Goal: Find specific page/section: Find specific page/section

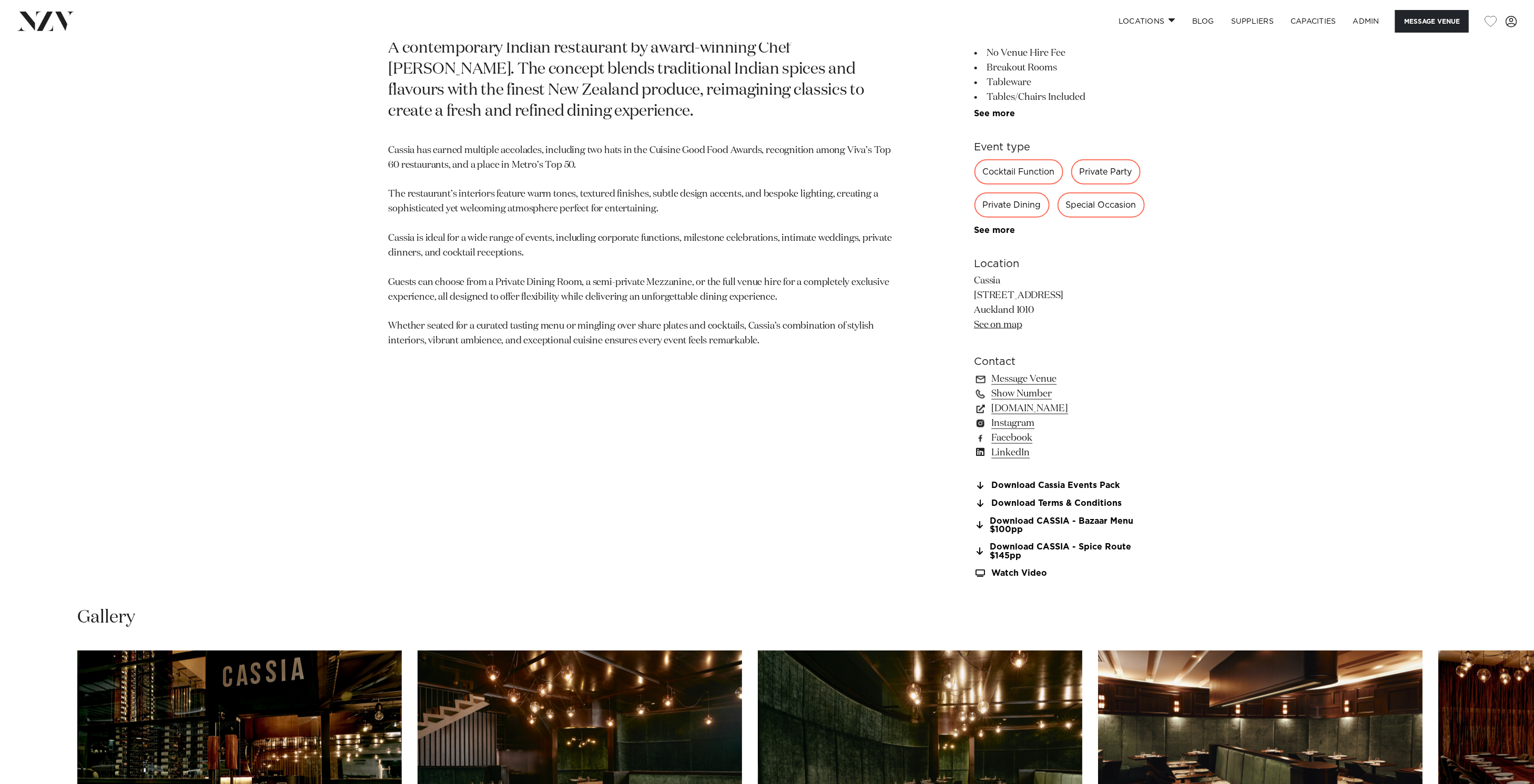
scroll to position [848, 0]
click at [1159, 12] on link "Locations" at bounding box center [1146, 21] width 73 height 23
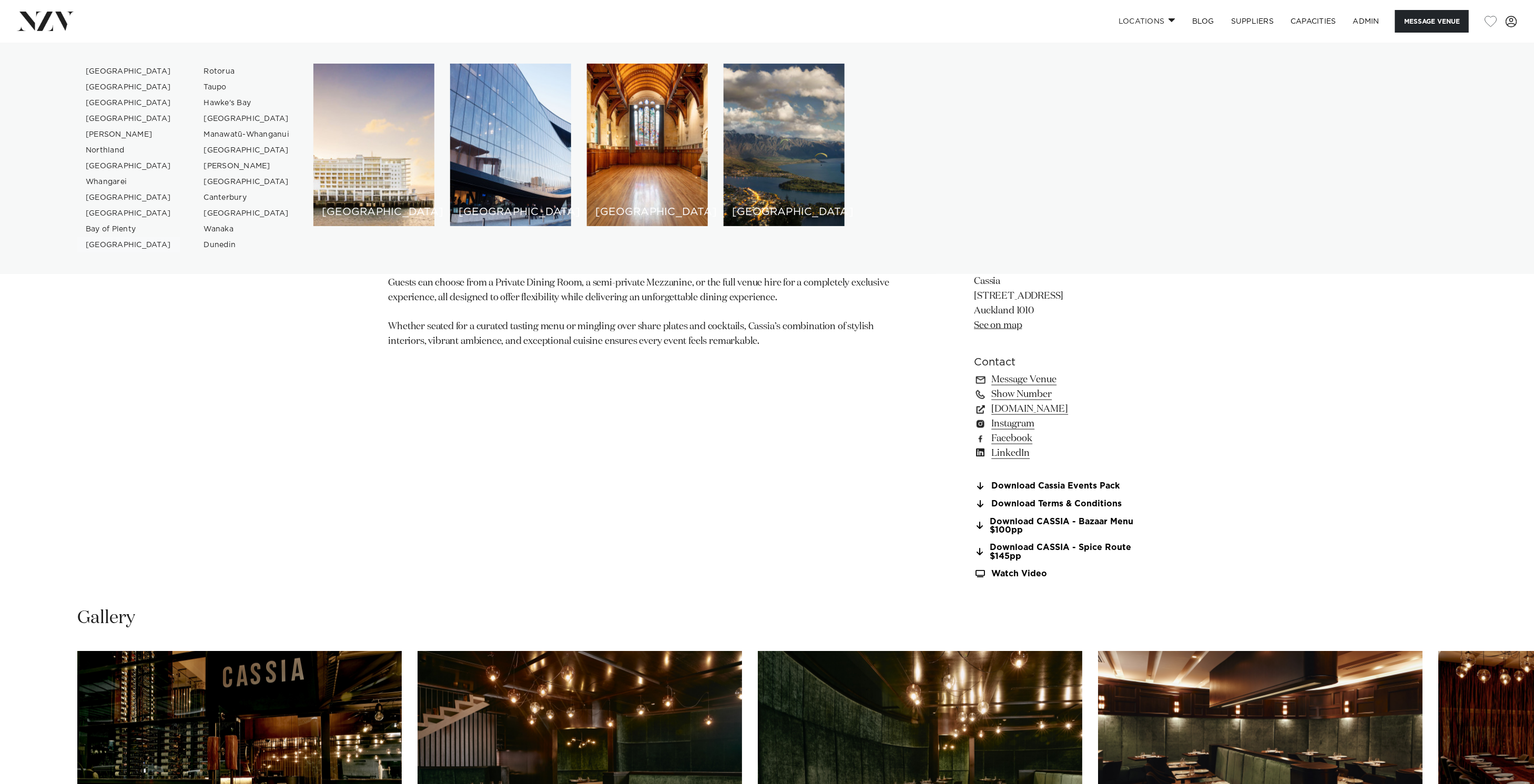
click at [109, 246] on link "[GEOGRAPHIC_DATA]" at bounding box center [128, 244] width 102 height 15
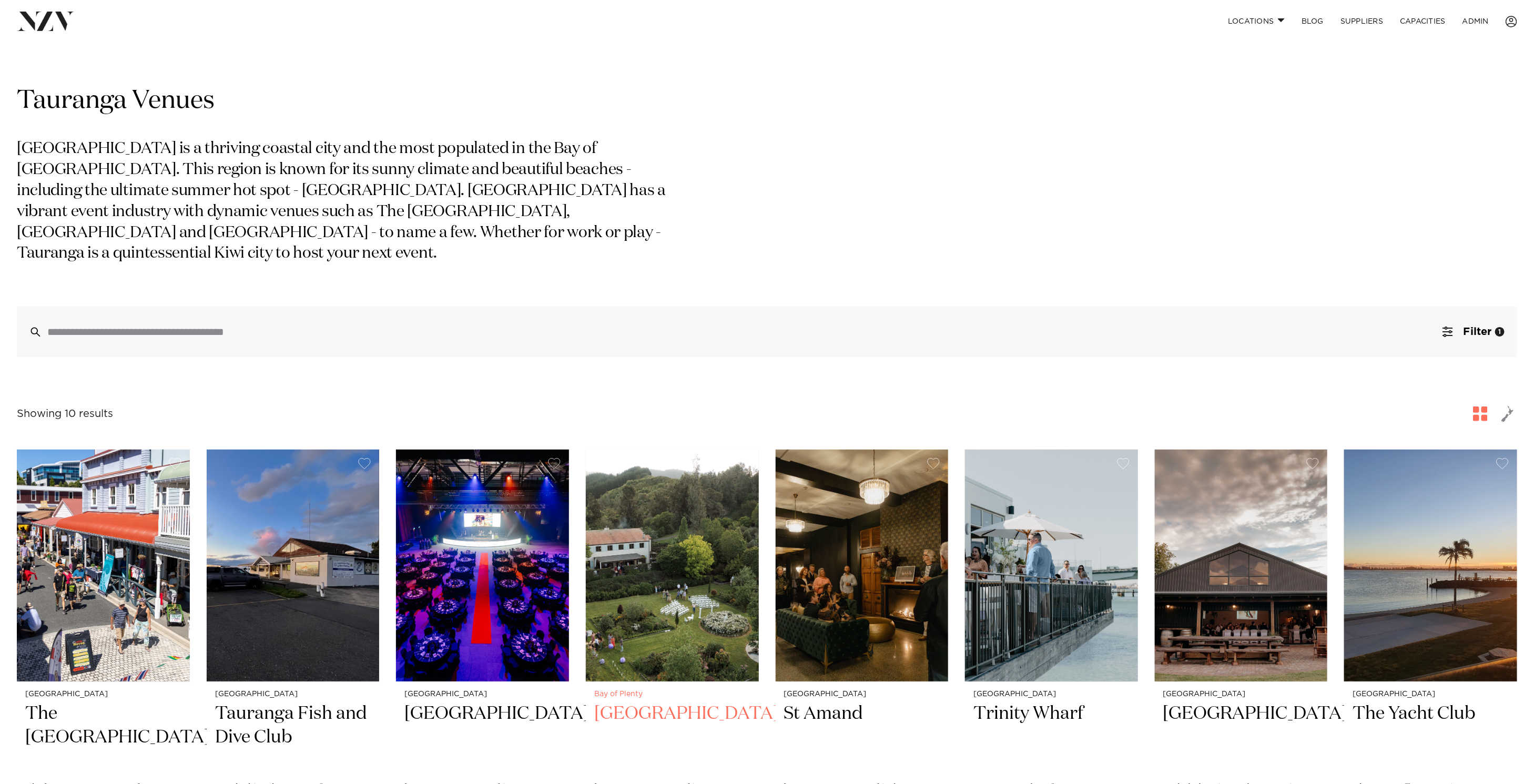
click at [684, 526] on img at bounding box center [672, 565] width 173 height 231
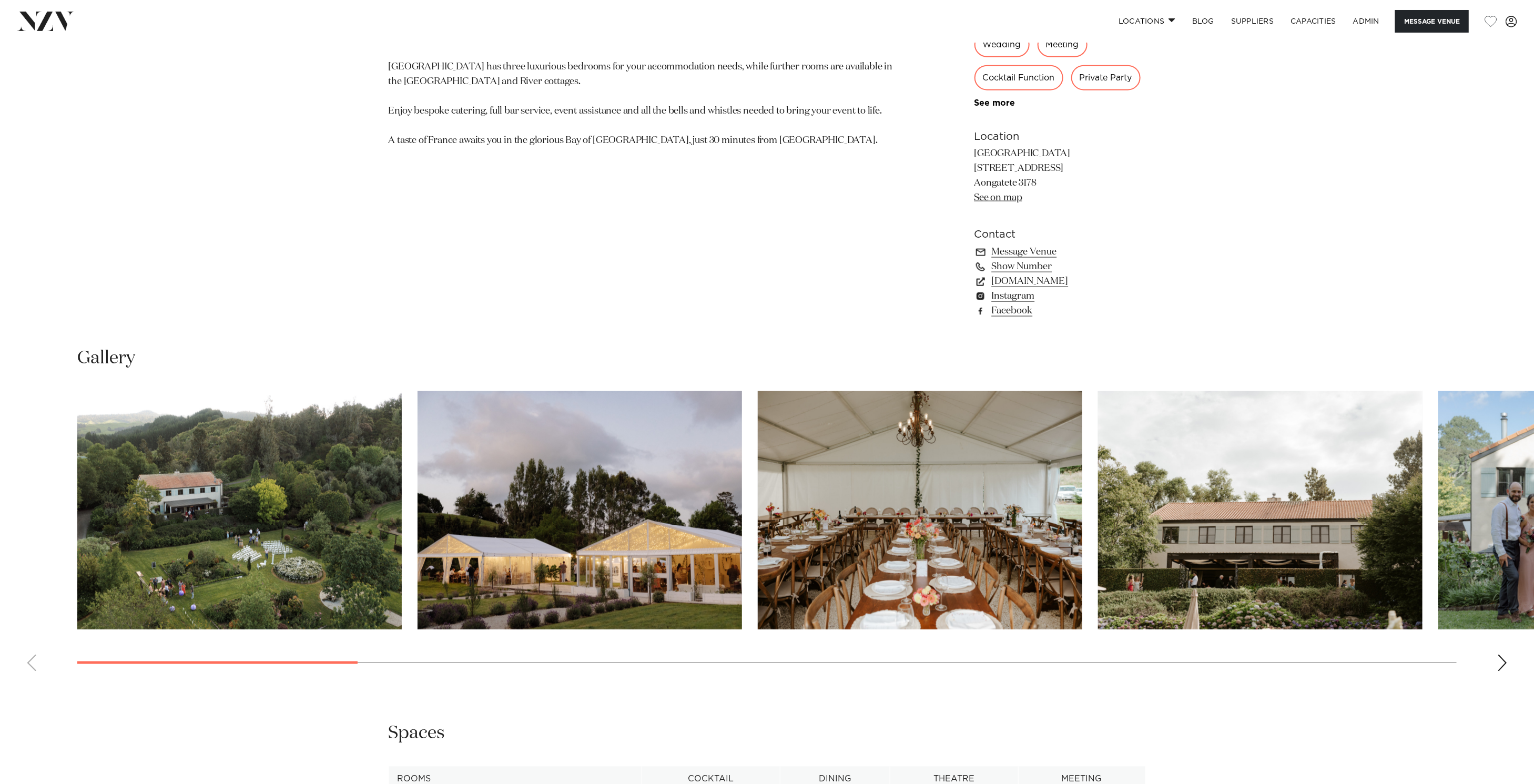
scroll to position [972, 0]
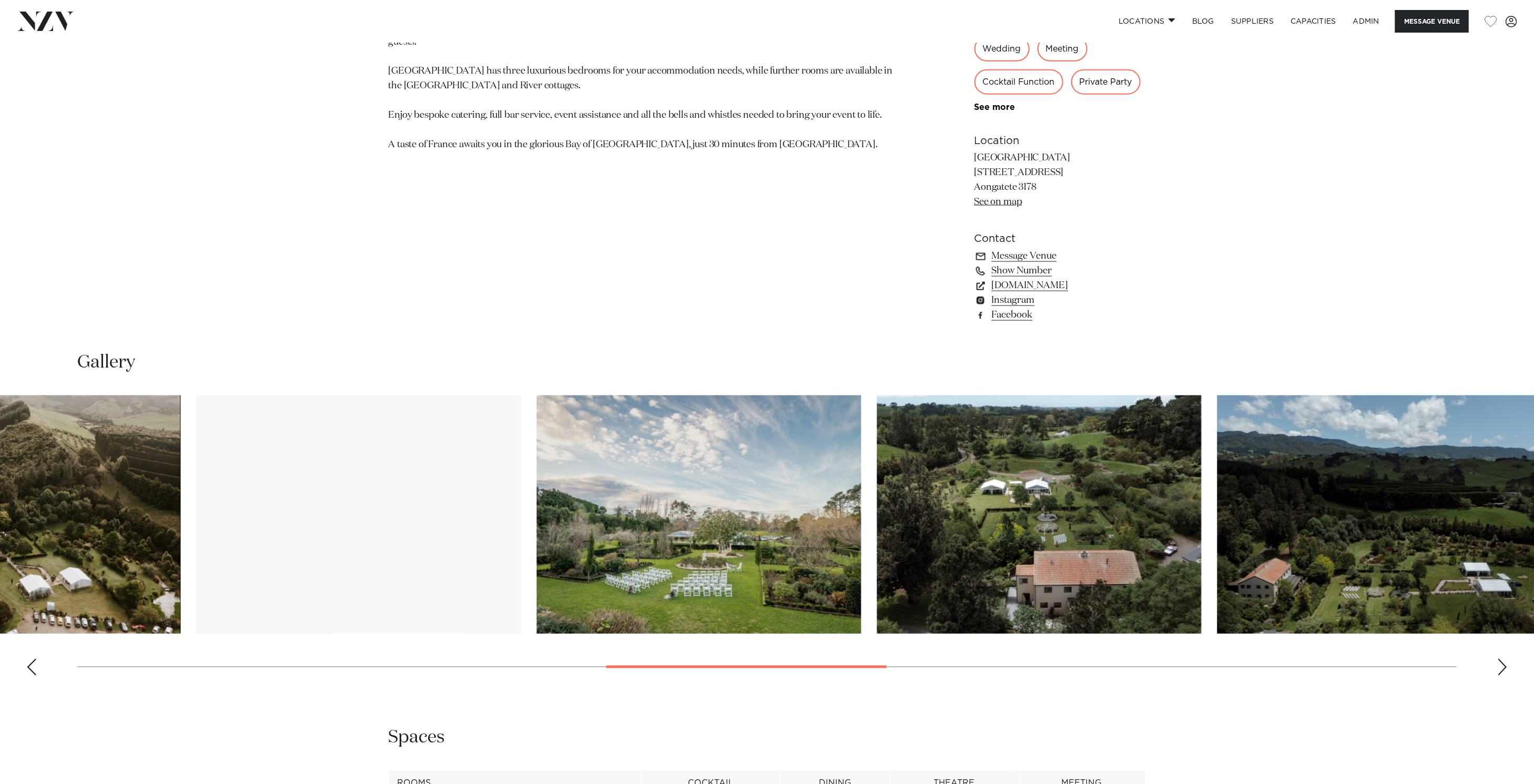
click at [868, 664] on swiper-container at bounding box center [767, 539] width 1534 height 288
